Goal: Transaction & Acquisition: Purchase product/service

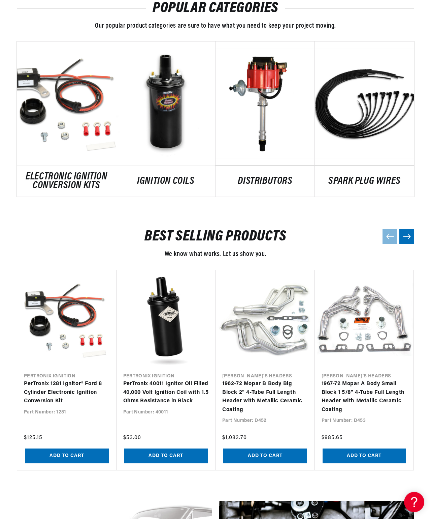
scroll to position [0, 250]
click at [271, 177] on link "DISTRIBUTORS" at bounding box center [265, 181] width 99 height 9
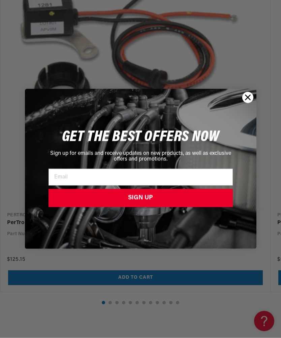
scroll to position [0, 0]
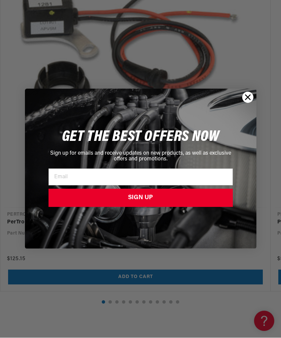
click at [249, 100] on icon "Close dialog" at bounding box center [247, 97] width 5 height 5
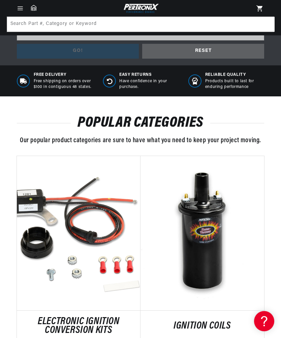
scroll to position [282, 0]
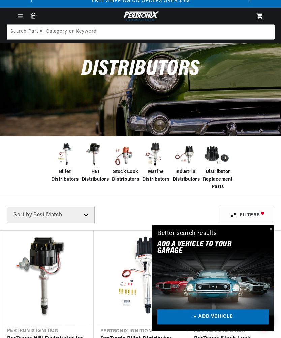
scroll to position [23, 0]
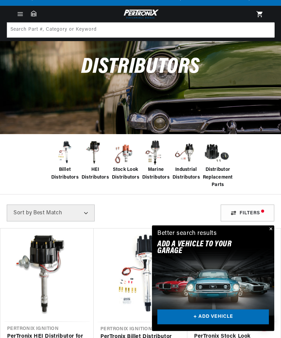
click at [272, 233] on button "Close" at bounding box center [270, 229] width 8 height 8
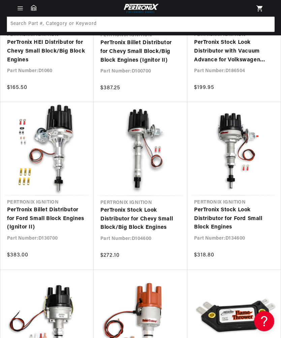
scroll to position [0, 0]
click at [147, 206] on link "PerTronix Stock Look Distributor for Chevy Small Block/Big Block Engines" at bounding box center [140, 219] width 80 height 26
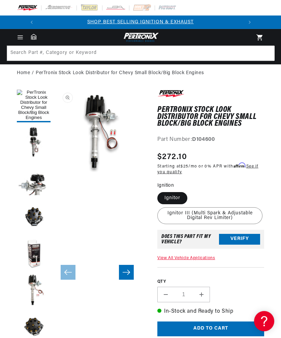
click at [44, 185] on button "Load image 3 in gallery view" at bounding box center [34, 180] width 34 height 34
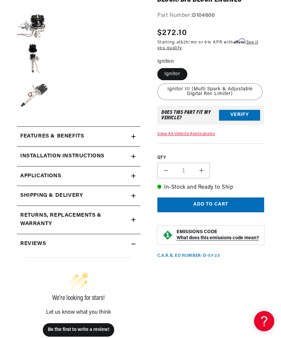
click at [135, 137] on summary "Features & Benefits" at bounding box center [79, 137] width 124 height 20
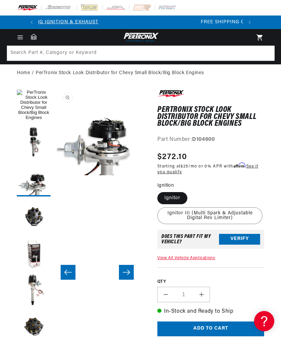
scroll to position [0, 162]
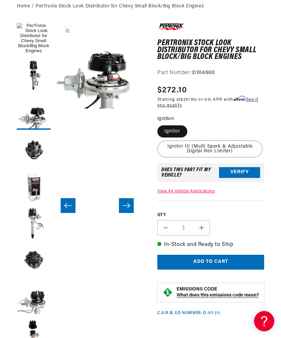
click at [39, 262] on button "Load image 7 in gallery view" at bounding box center [34, 261] width 34 height 34
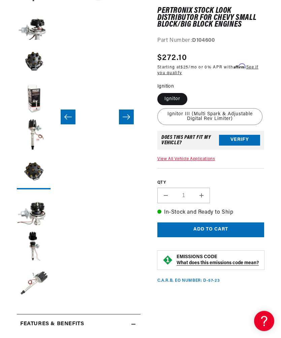
click at [40, 216] on button "Load image 8 in gallery view" at bounding box center [34, 210] width 34 height 34
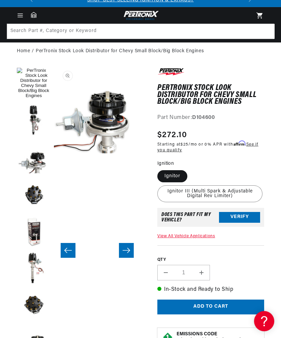
click at [41, 162] on button "Load image 3 in gallery view" at bounding box center [34, 158] width 34 height 34
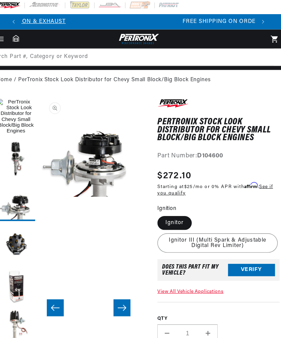
scroll to position [0, 0]
